Goal: Register for event/course

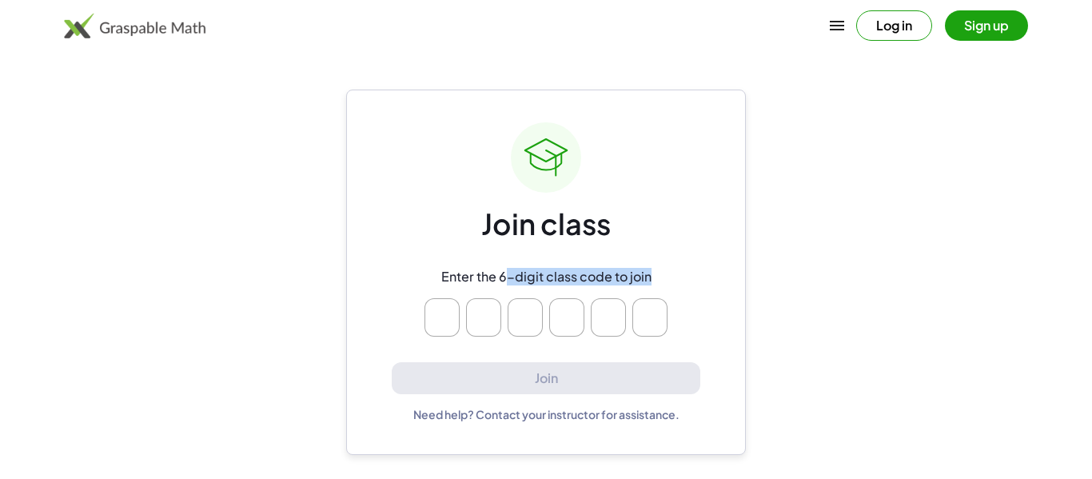
drag, startPoint x: 500, startPoint y: 273, endPoint x: 398, endPoint y: 322, distance: 113.0
click at [398, 322] on div "Enter the 6-digit class code to join" at bounding box center [546, 303] width 307 height 94
click at [441, 327] on input "Please enter OTP character 1" at bounding box center [442, 317] width 35 height 38
type input "*"
click at [632, 408] on div "Need help? Contact your instructor for assistance." at bounding box center [546, 414] width 266 height 14
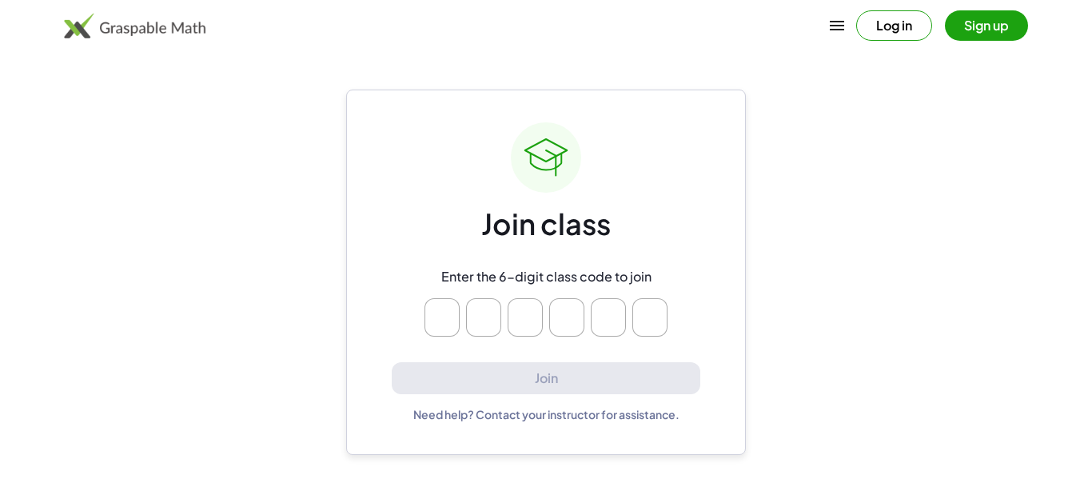
click at [435, 310] on input "Please enter OTP character 1" at bounding box center [442, 317] width 35 height 38
type input "*"
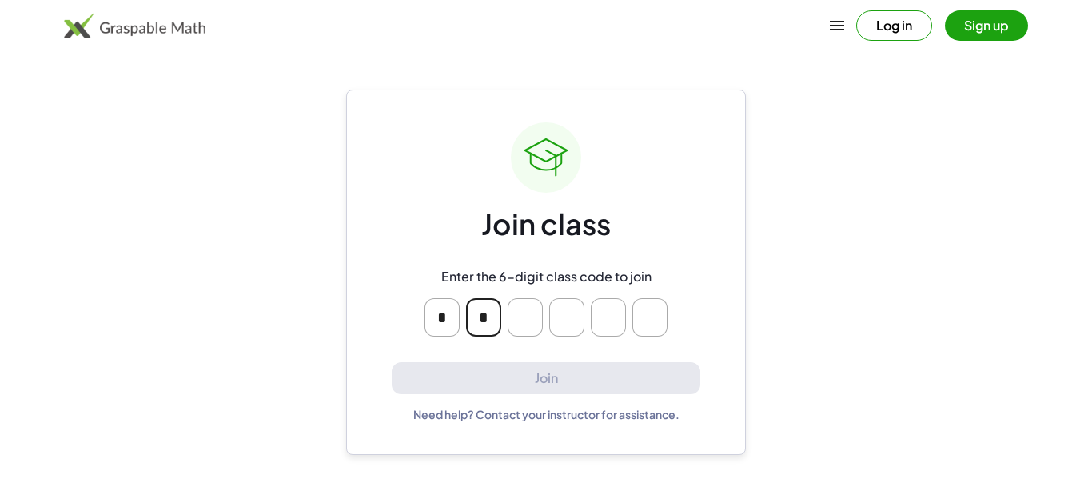
type input "*"
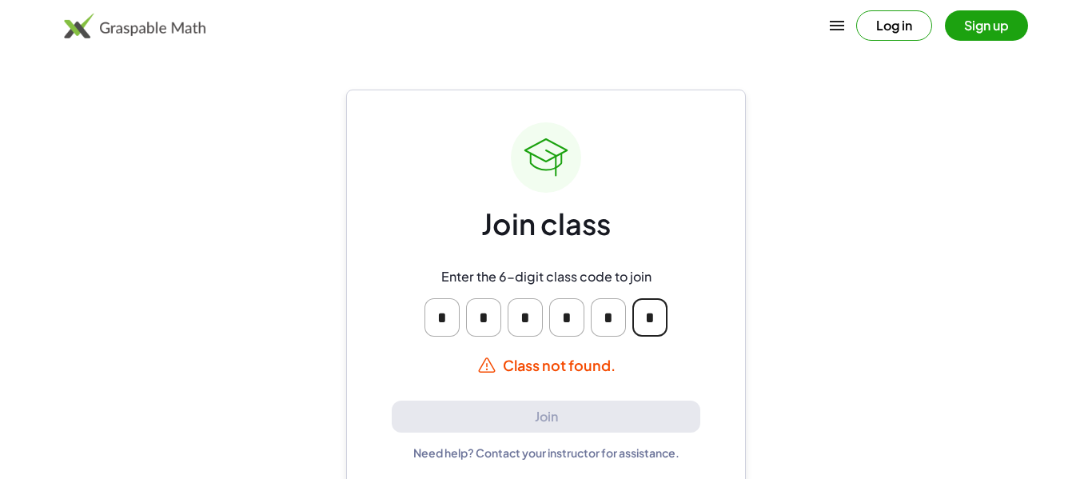
type input "*"
click at [615, 321] on input "*" at bounding box center [608, 317] width 35 height 38
click at [536, 318] on input "*" at bounding box center [525, 317] width 35 height 38
click at [570, 321] on input "*" at bounding box center [566, 317] width 35 height 38
type input "*"
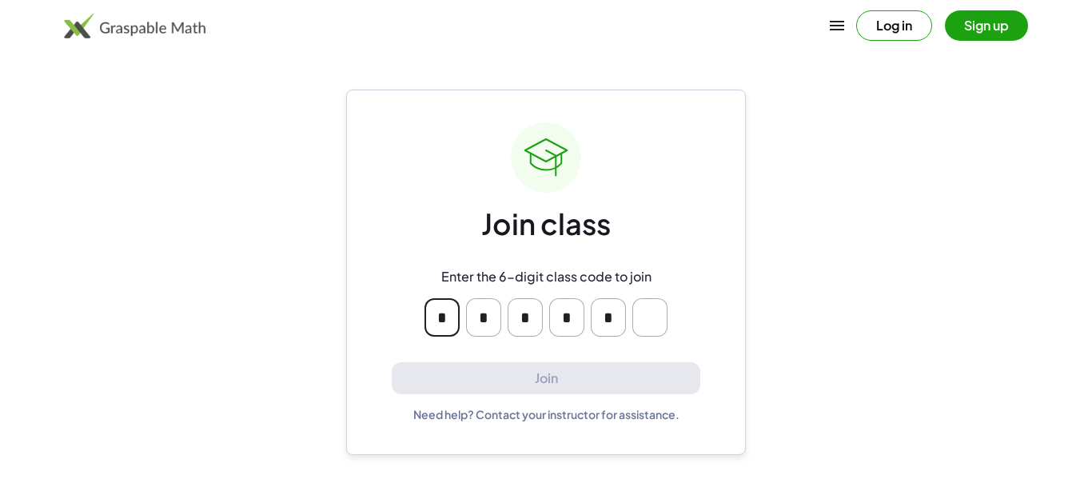
type input "*"
click at [620, 324] on input "Please enter OTP character 5" at bounding box center [608, 317] width 35 height 38
type input "*"
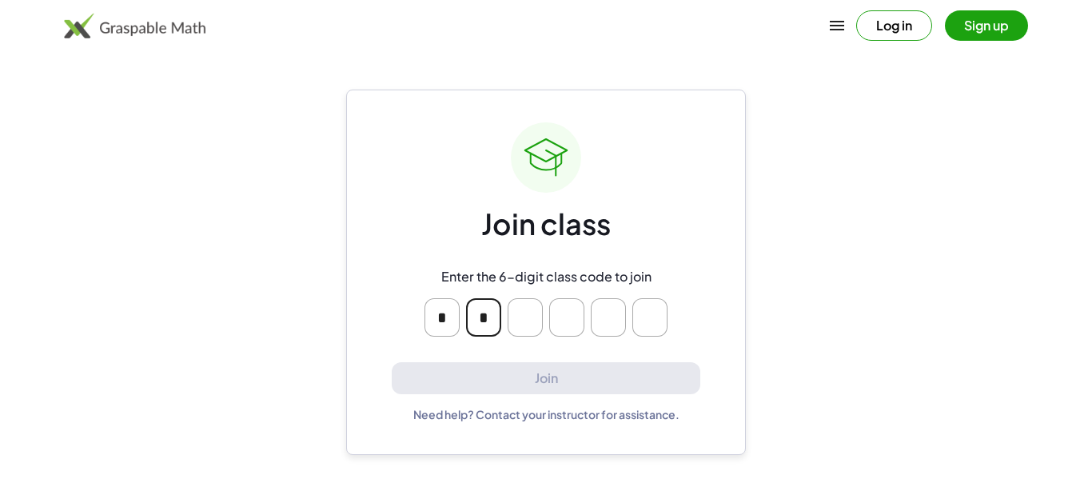
type input "*"
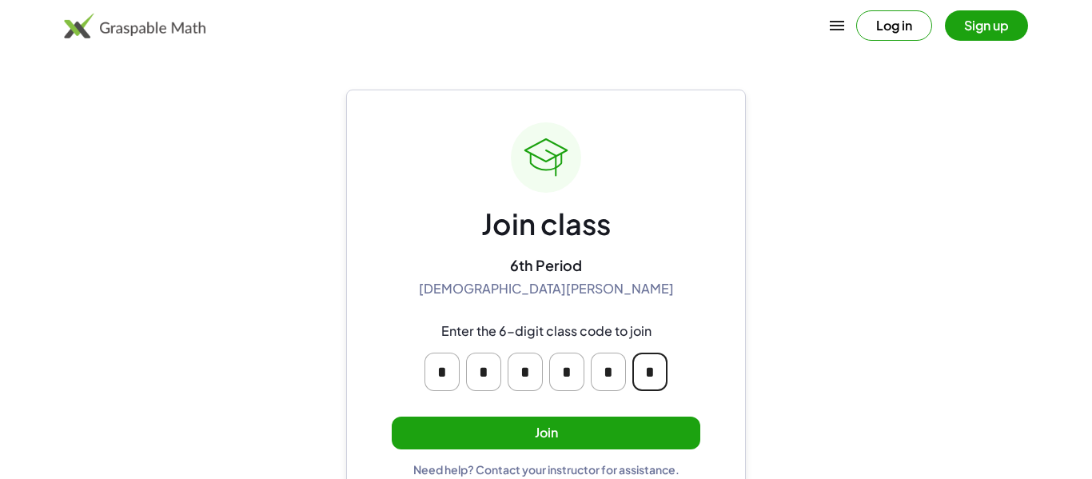
type input "*"
click at [540, 442] on button "Join" at bounding box center [546, 433] width 309 height 33
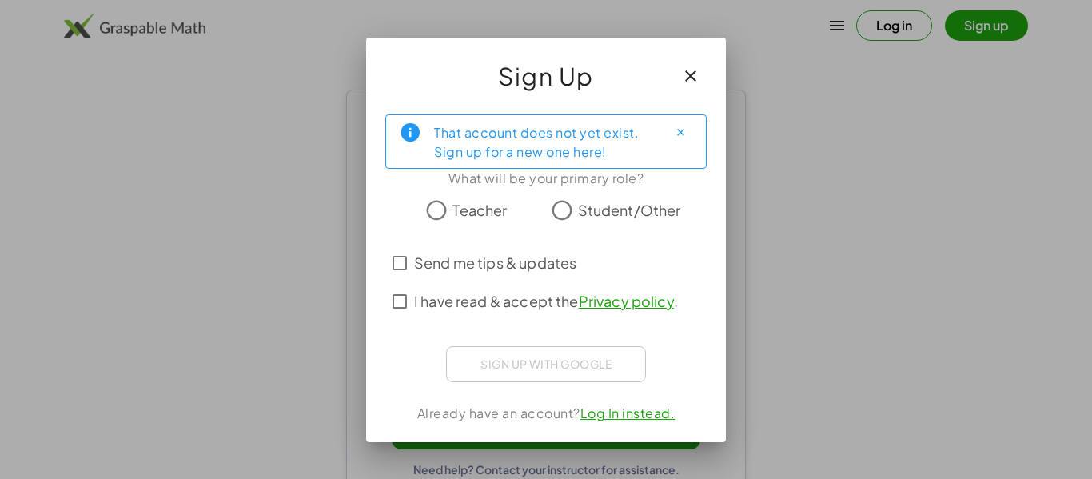
click at [591, 215] on span "Student/Other" at bounding box center [629, 210] width 103 height 22
click at [431, 308] on span "I have read & accept the Privacy policy ." at bounding box center [546, 301] width 264 height 22
